Goal: Information Seeking & Learning: Learn about a topic

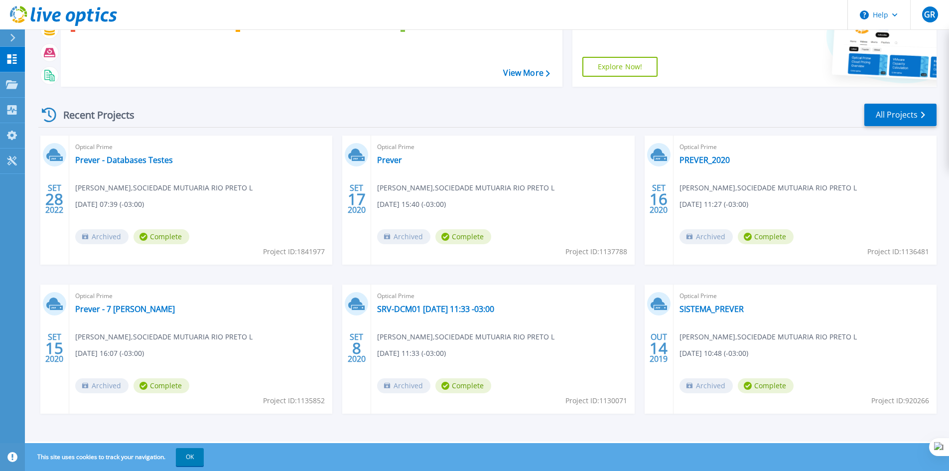
scroll to position [81, 0]
click at [691, 159] on link "PREVER_2020" at bounding box center [705, 159] width 50 height 10
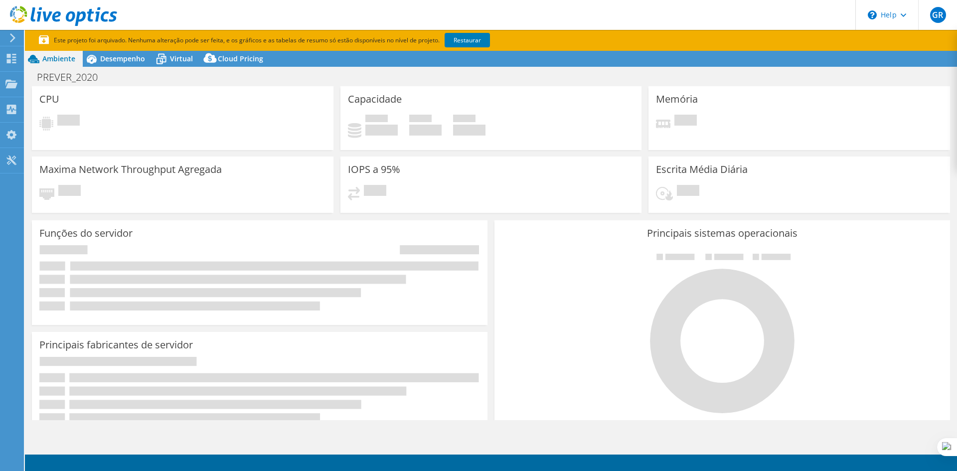
select select "USD"
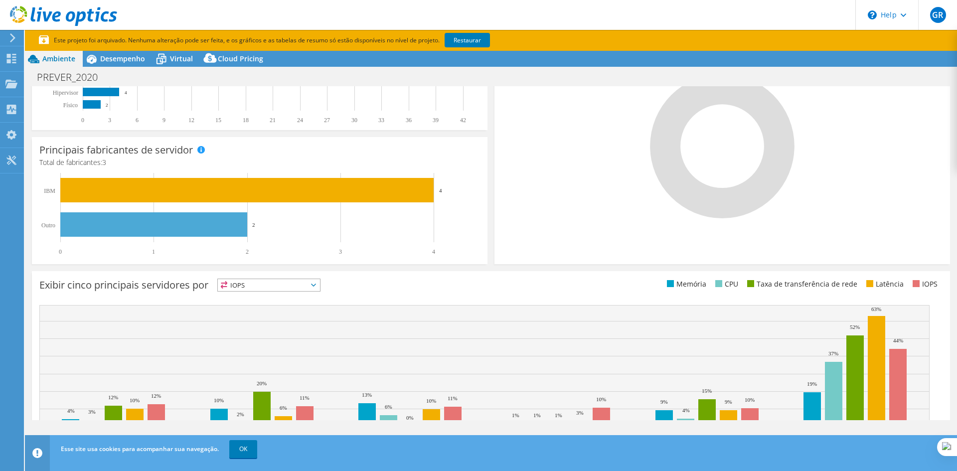
scroll to position [246, 0]
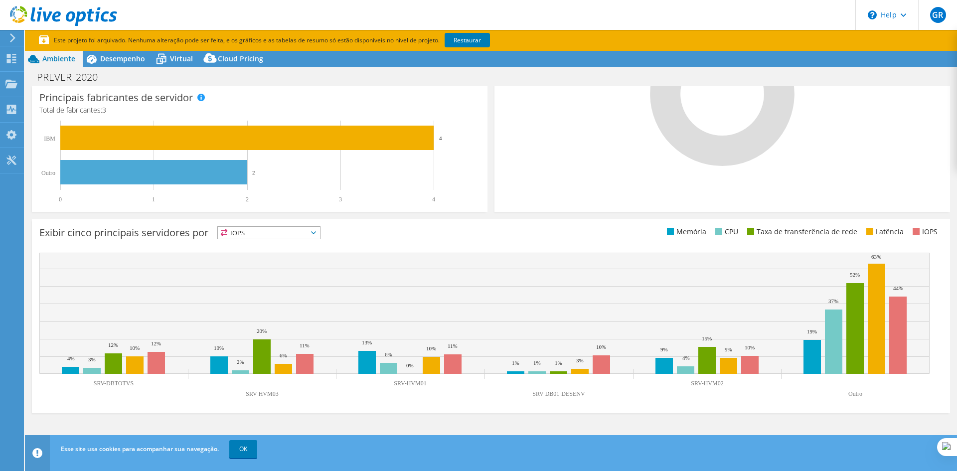
click at [316, 232] on icon at bounding box center [313, 232] width 5 height 3
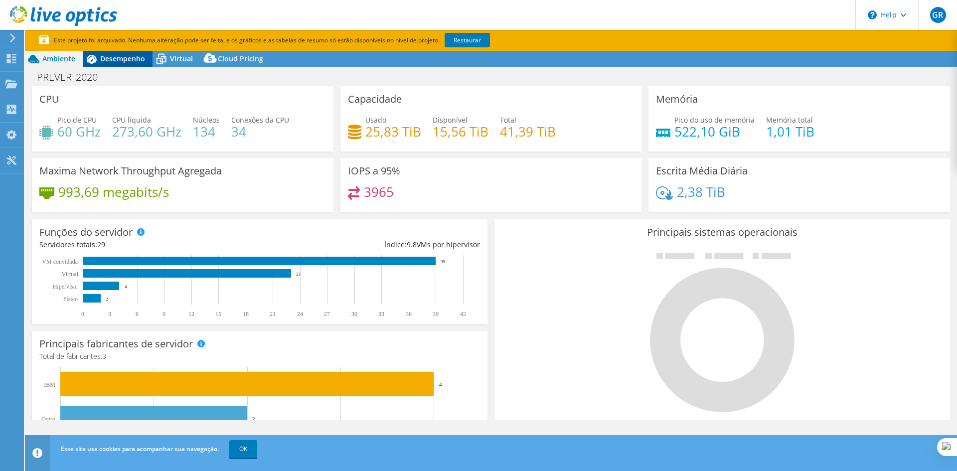
click at [106, 60] on span "Desempenho" at bounding box center [122, 58] width 45 height 9
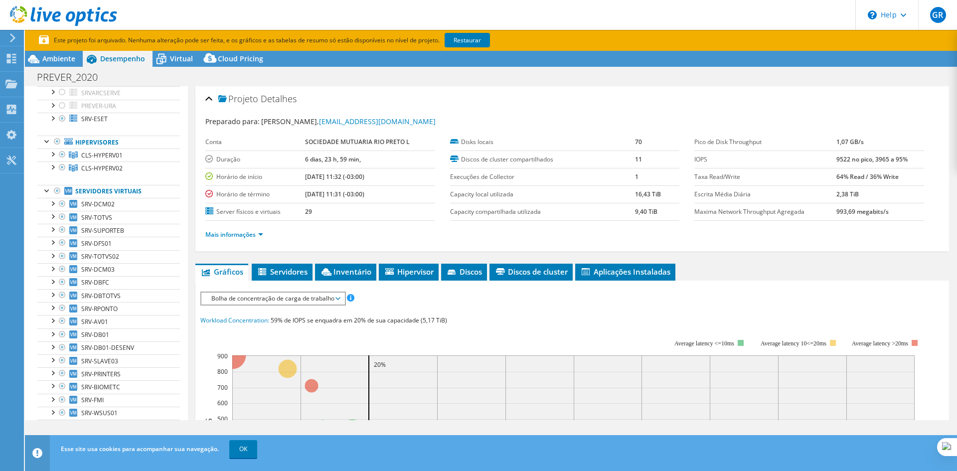
scroll to position [101, 0]
click at [115, 294] on span "SRV-DBTOTVS" at bounding box center [100, 293] width 39 height 8
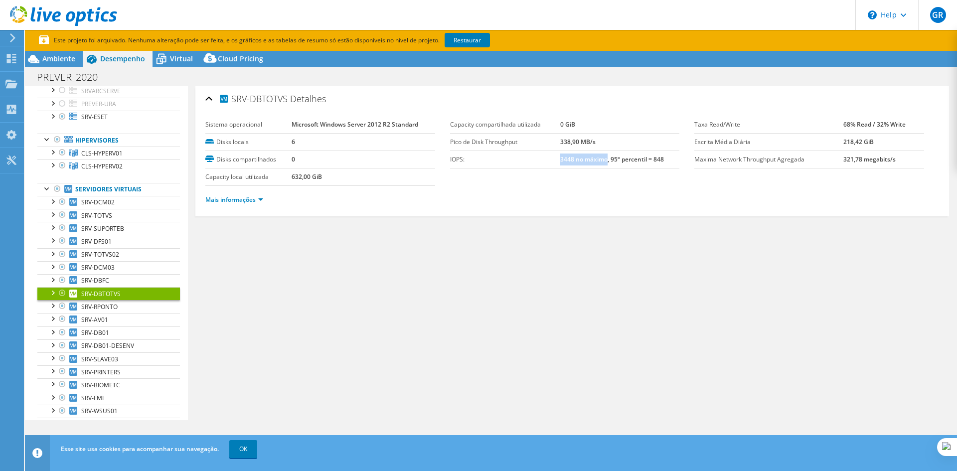
drag, startPoint x: 556, startPoint y: 158, endPoint x: 604, endPoint y: 160, distance: 47.9
click at [604, 160] on b "3448 no máximo, 95º percentil = 848" at bounding box center [612, 159] width 104 height 8
click at [632, 234] on div "SRV-DBTOTVS Detalhes Sistema operacional Microsoft Windows Server 2012 R2 Stand…" at bounding box center [572, 253] width 768 height 334
click at [261, 199] on link "Mais informações" at bounding box center [234, 199] width 58 height 8
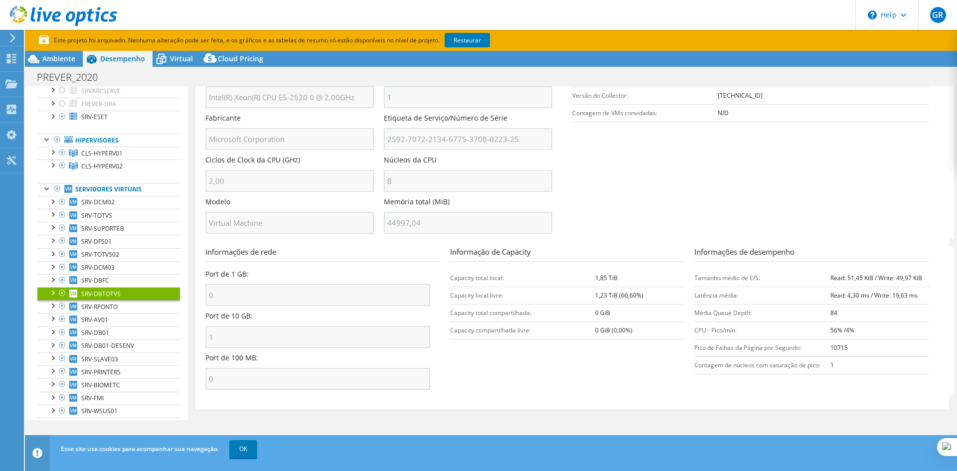
scroll to position [222, 0]
